Goal: Check status: Verify the current state of an ongoing process or item

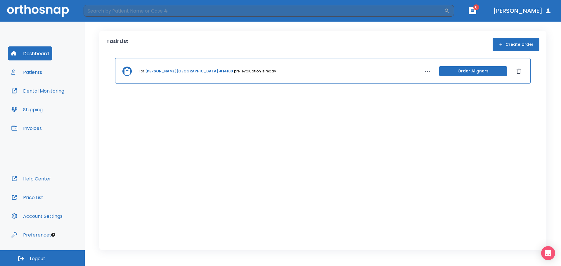
click at [55, 93] on button "Dental Monitoring" at bounding box center [38, 91] width 60 height 14
click at [32, 74] on button "Patients" at bounding box center [27, 72] width 38 height 14
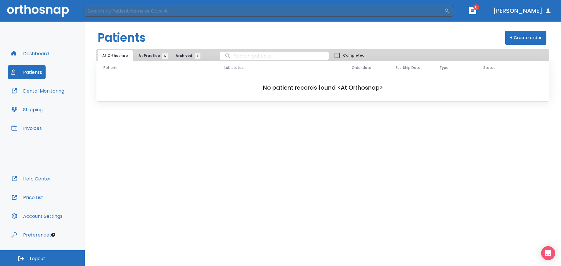
click at [141, 55] on span "At Practice 12" at bounding box center [151, 55] width 27 height 5
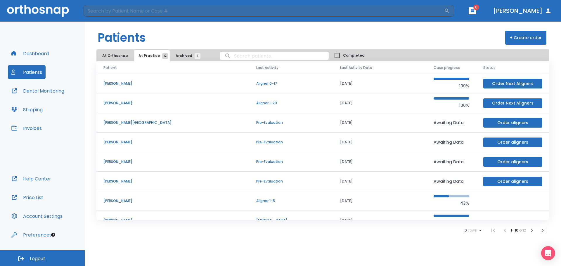
click at [180, 57] on span "Archived 7" at bounding box center [186, 55] width 22 height 5
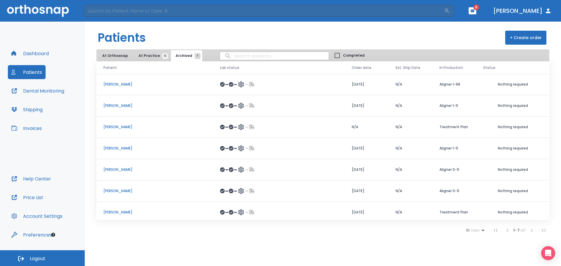
click at [122, 51] on button "At Orthosnap" at bounding box center [115, 55] width 35 height 11
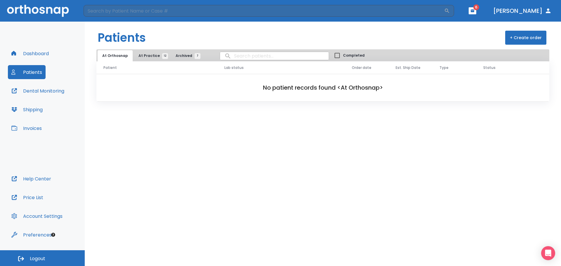
click at [149, 56] on span "At Practice 12" at bounding box center [151, 55] width 27 height 5
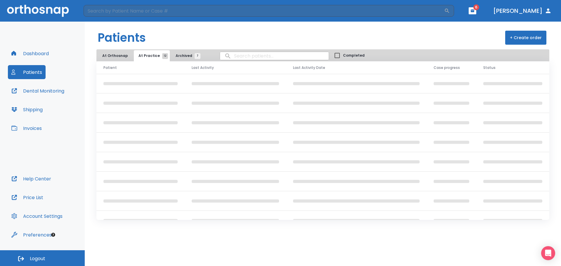
click at [233, 56] on input "search" at bounding box center [274, 55] width 109 height 11
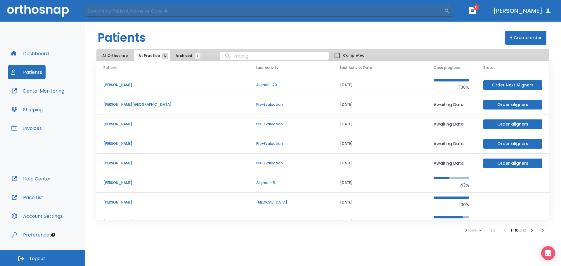
scroll to position [50, 0]
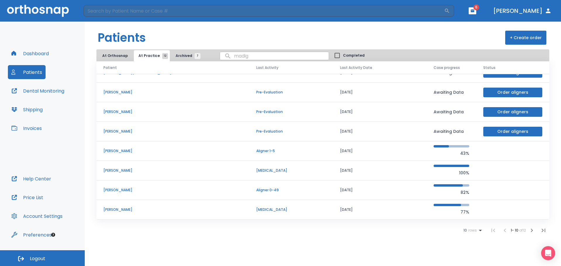
click at [235, 57] on input "madig" at bounding box center [274, 55] width 109 height 11
click at [251, 57] on input "madig" at bounding box center [274, 55] width 109 height 11
type input "m"
type input "mad"
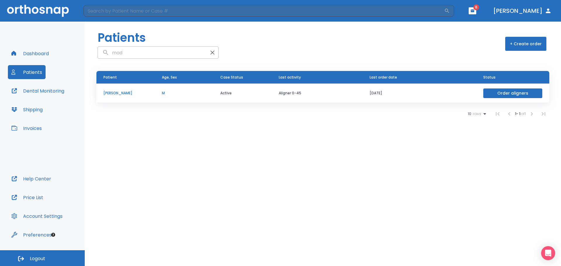
click at [126, 91] on p "Madigan Stephen" at bounding box center [125, 93] width 44 height 5
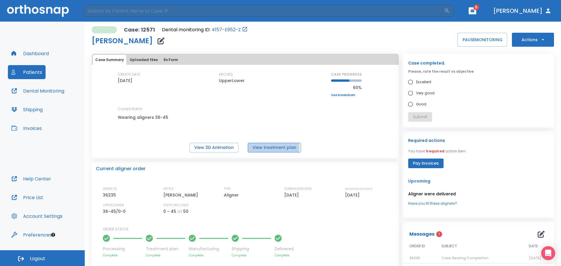
click at [267, 148] on button "View treatment plan" at bounding box center [274, 148] width 53 height 10
click at [206, 149] on button "View 3D Animation" at bounding box center [214, 148] width 49 height 10
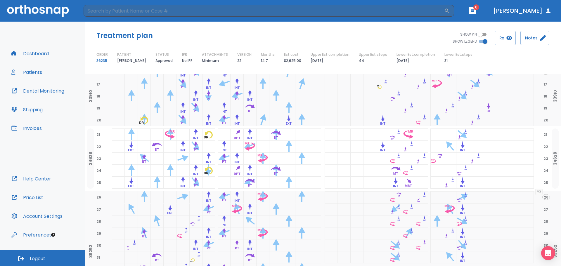
scroll to position [292, 0]
